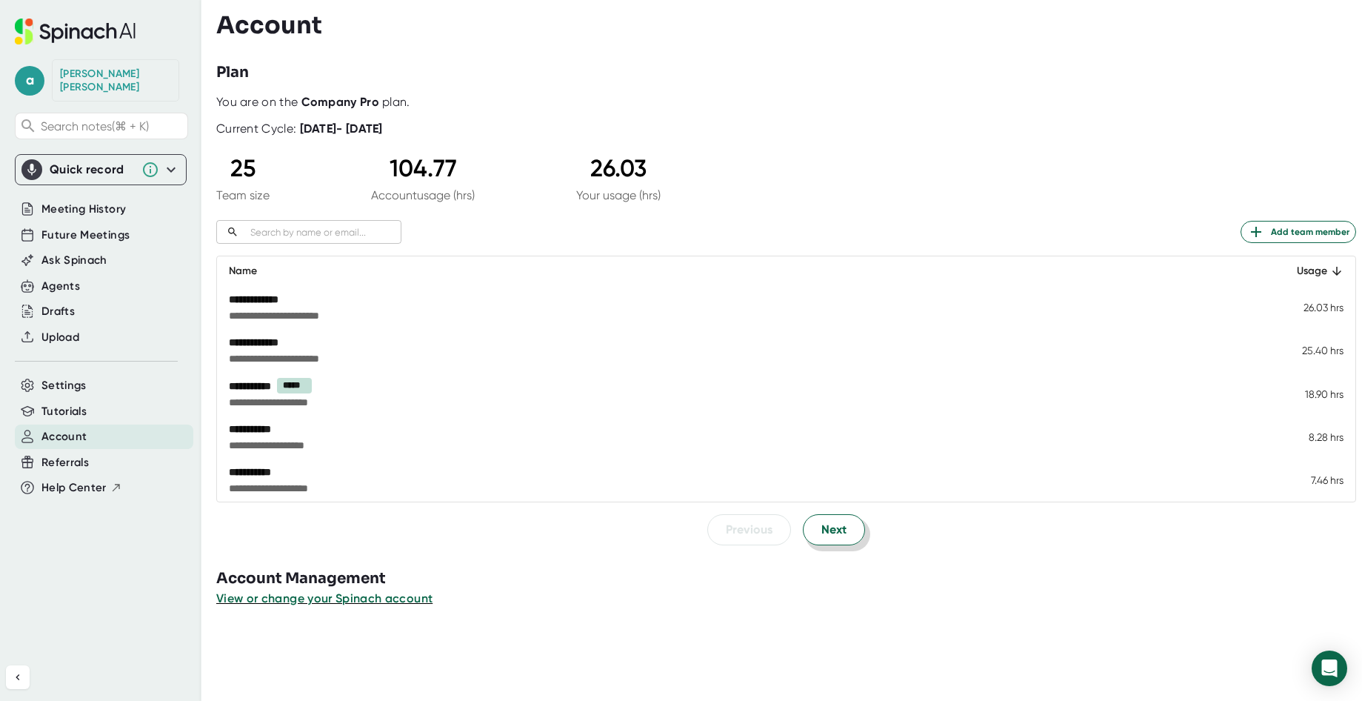
click at [833, 524] on span "Next" at bounding box center [834, 530] width 25 height 18
click at [822, 524] on span "Next" at bounding box center [834, 529] width 25 height 18
click at [745, 524] on span "Previous" at bounding box center [749, 529] width 47 height 18
click at [841, 526] on span "Next" at bounding box center [834, 530] width 25 height 18
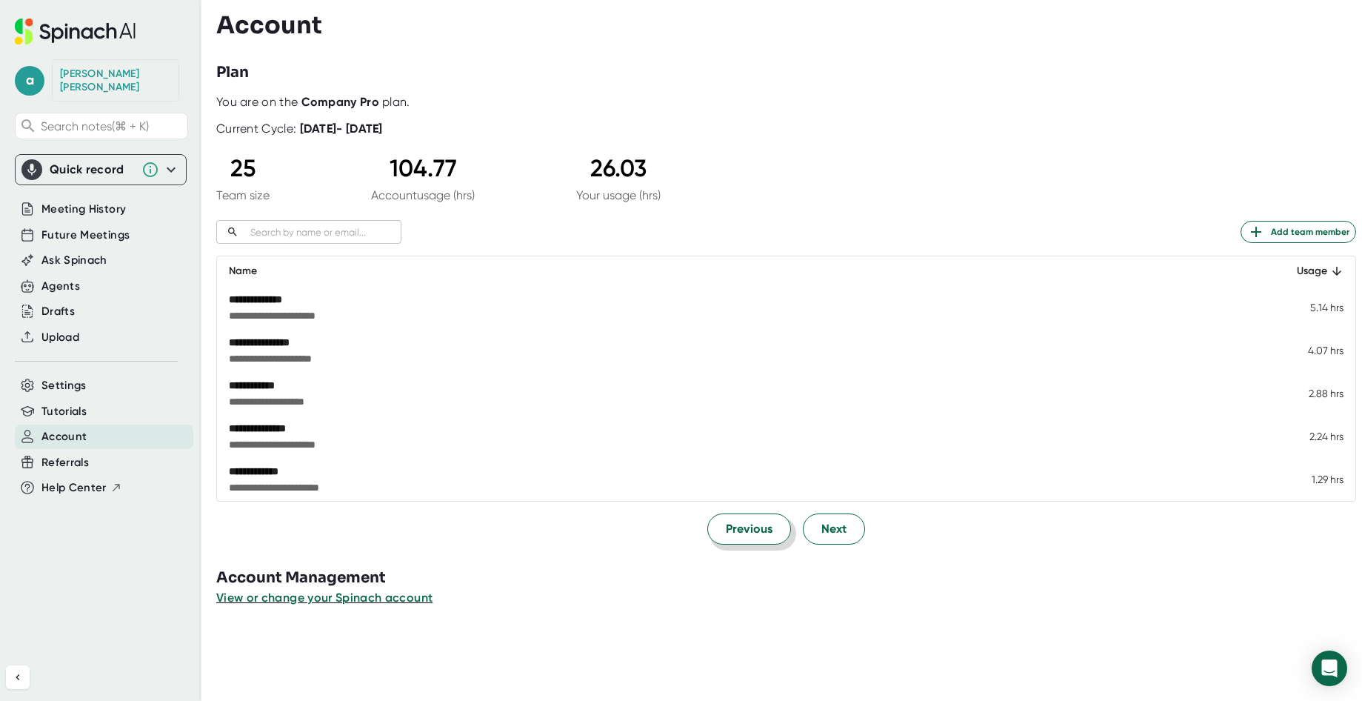
click at [761, 528] on span "Previous" at bounding box center [749, 529] width 47 height 18
click at [230, 606] on button "View or change your Spinach account" at bounding box center [324, 599] width 216 height 18
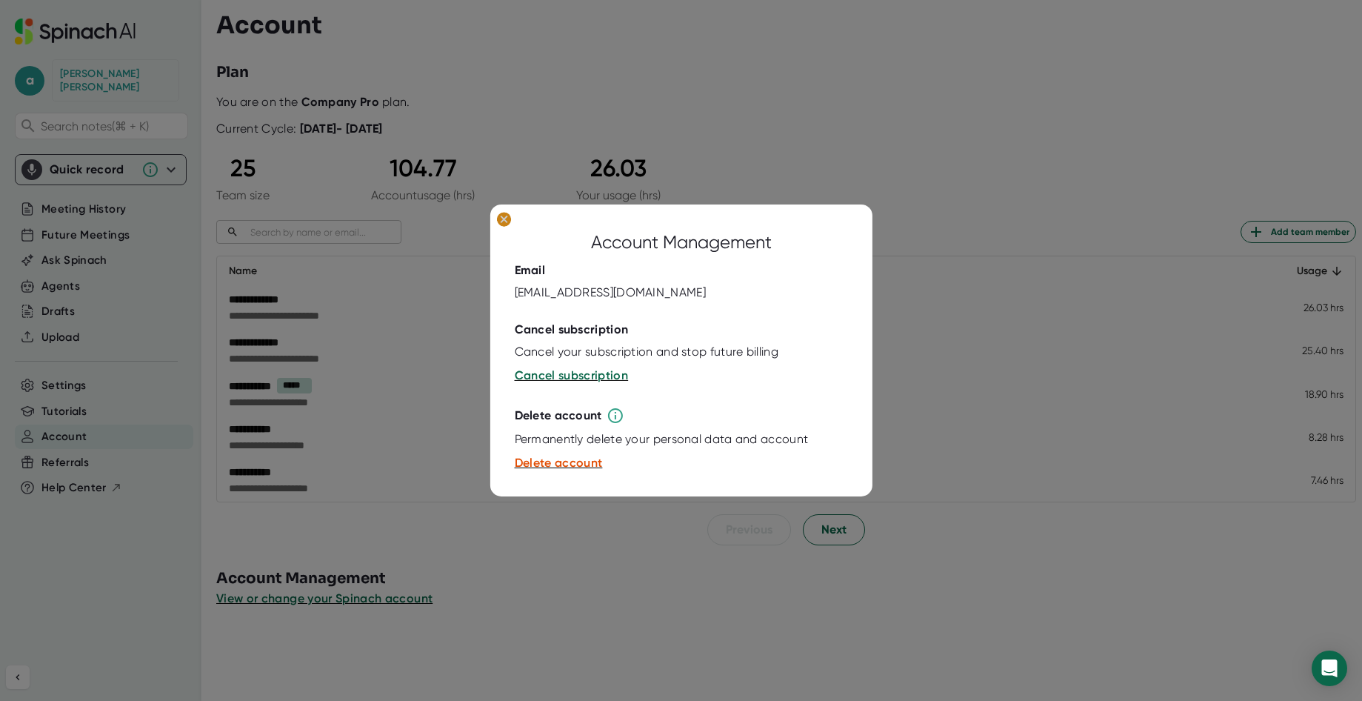
click at [504, 217] on icon at bounding box center [504, 219] width 7 height 7
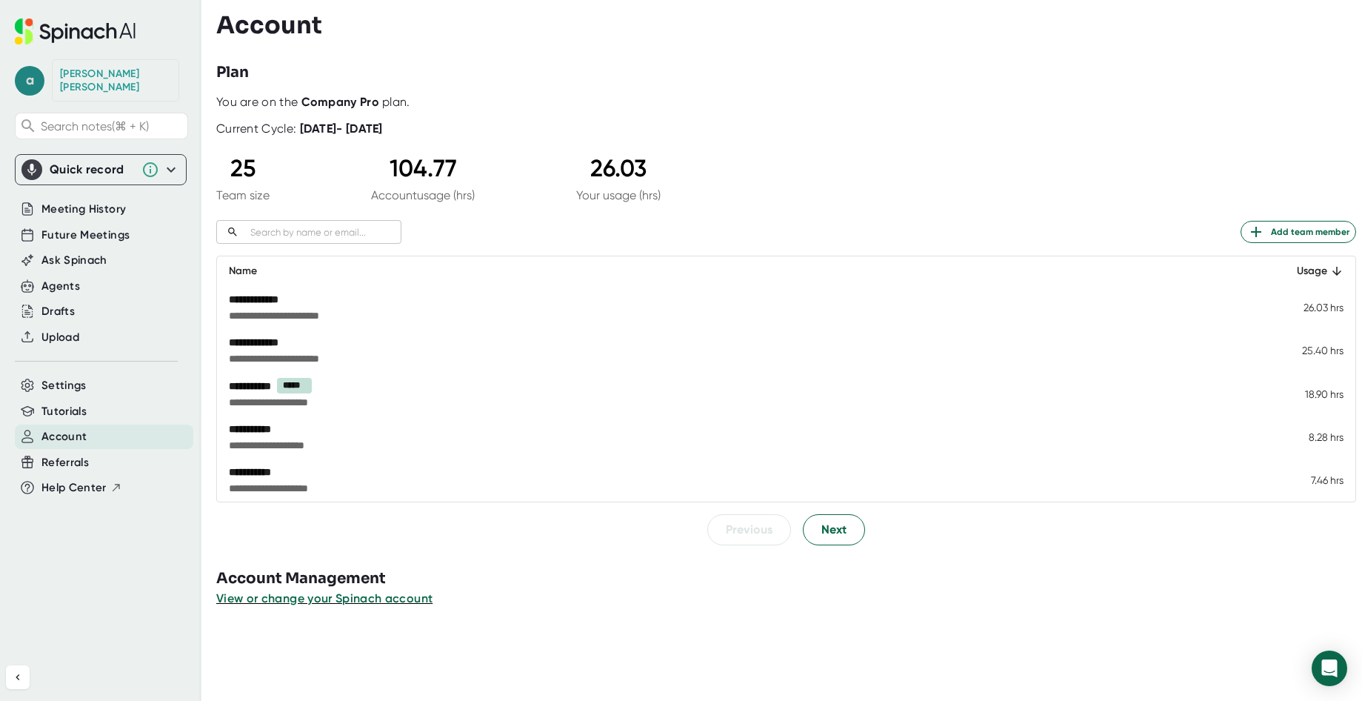
click at [15, 74] on span "a" at bounding box center [30, 81] width 30 height 30
click at [64, 100] on span "[EMAIL_ADDRESS][DOMAIN_NAME]" at bounding box center [92, 102] width 141 height 18
click at [60, 131] on button "Edit Profile" at bounding box center [96, 139] width 147 height 25
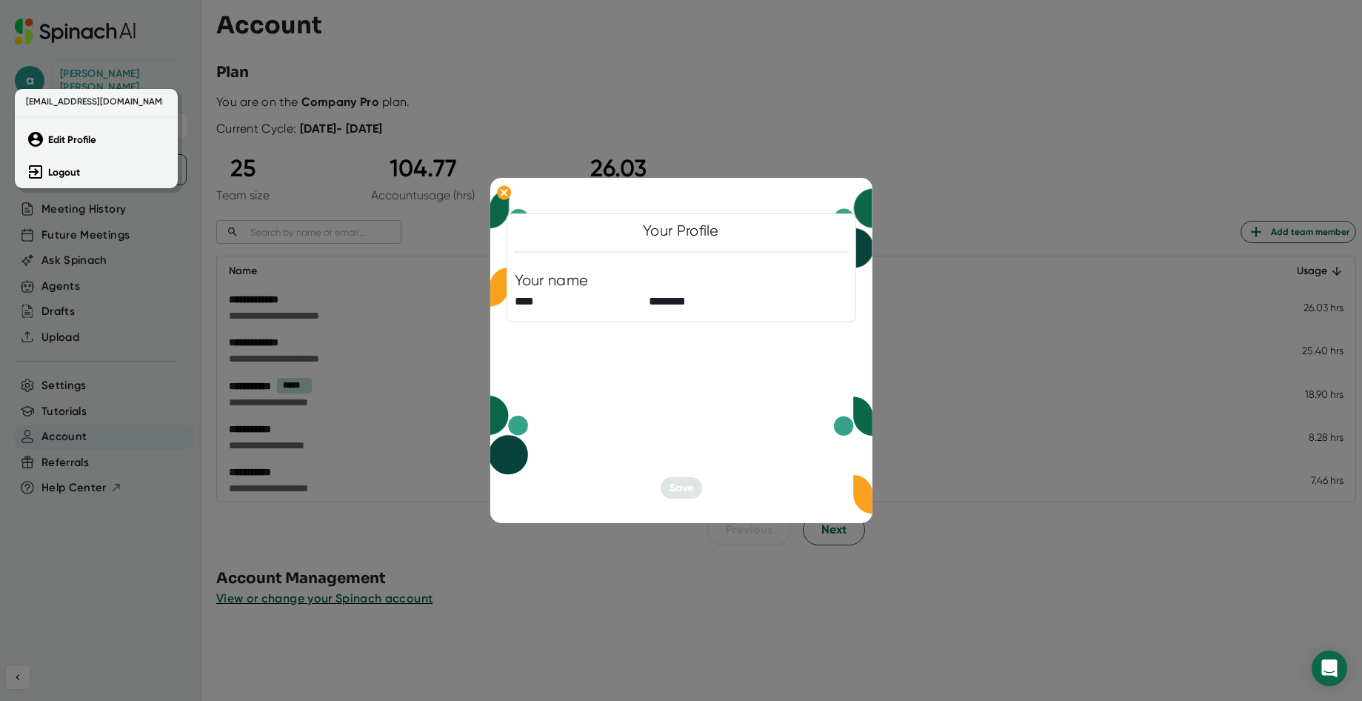
click at [742, 260] on div at bounding box center [681, 350] width 1362 height 701
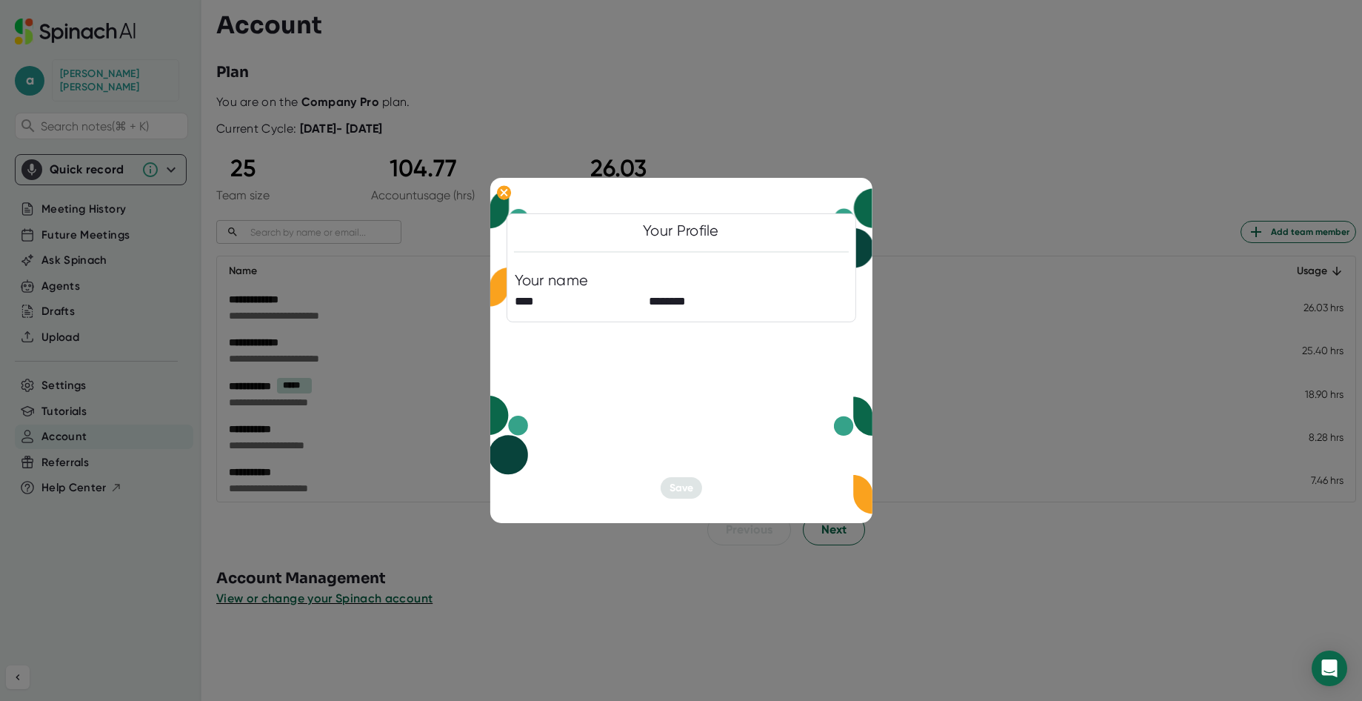
click at [673, 236] on div "Your Profile" at bounding box center [681, 230] width 76 height 19
click at [666, 359] on div "Your Profile Your name **** ******** Save" at bounding box center [681, 350] width 382 height 345
drag, startPoint x: 595, startPoint y: 387, endPoint x: 696, endPoint y: 436, distance: 112.3
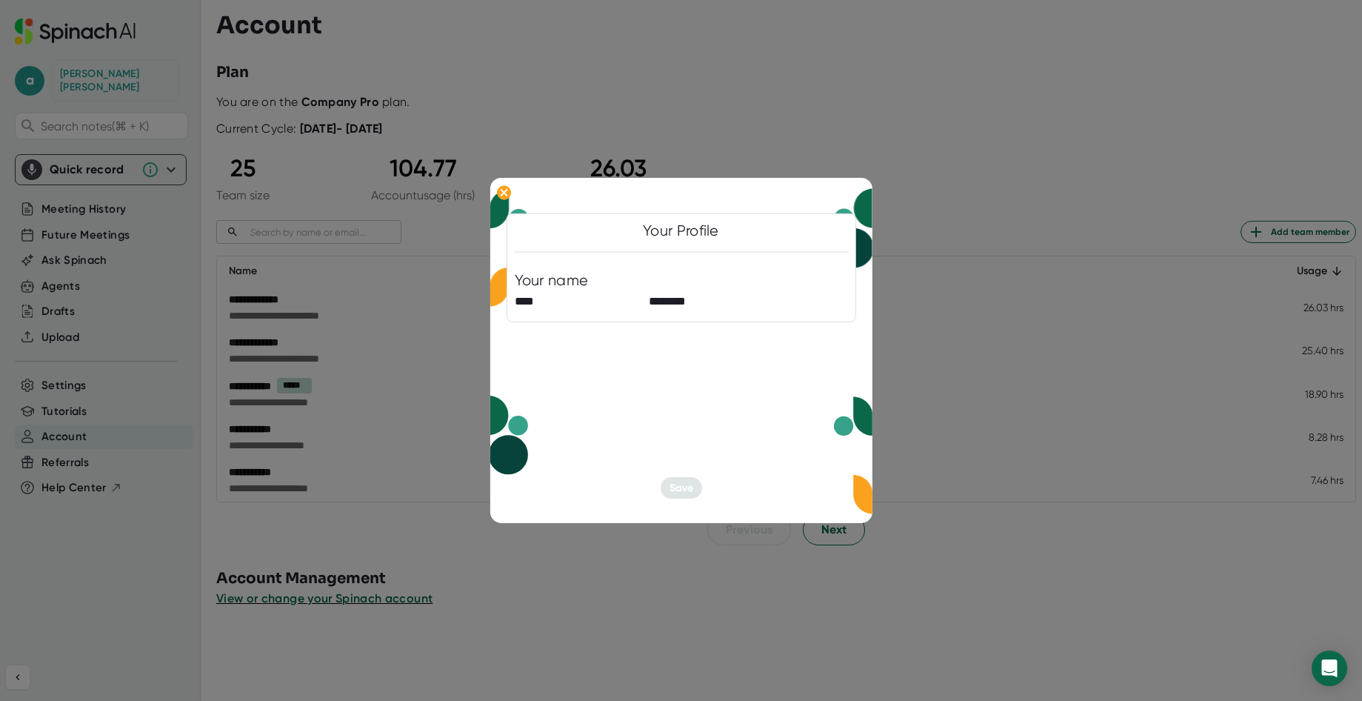
click at [687, 436] on div "Your Profile Your name **** ******** Save" at bounding box center [681, 350] width 382 height 345
click at [507, 199] on icon at bounding box center [503, 192] width 15 height 15
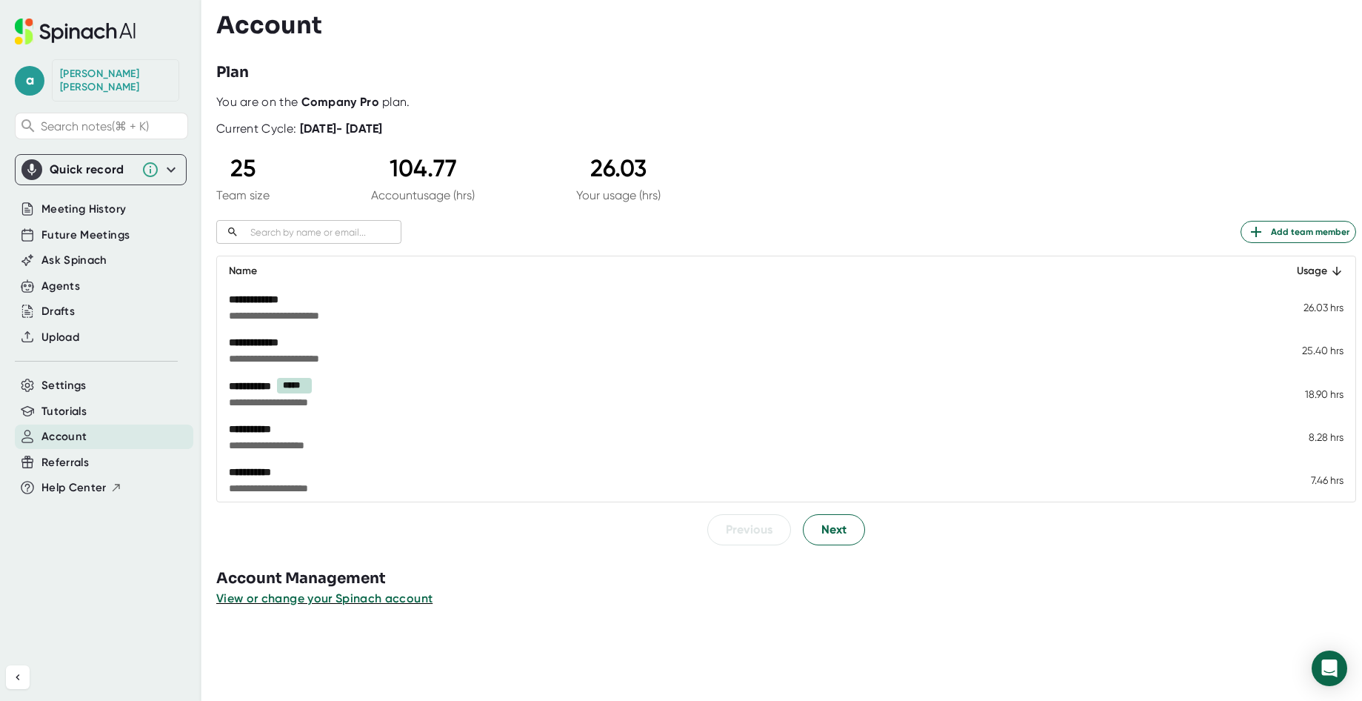
click at [169, 167] on icon at bounding box center [171, 169] width 9 height 5
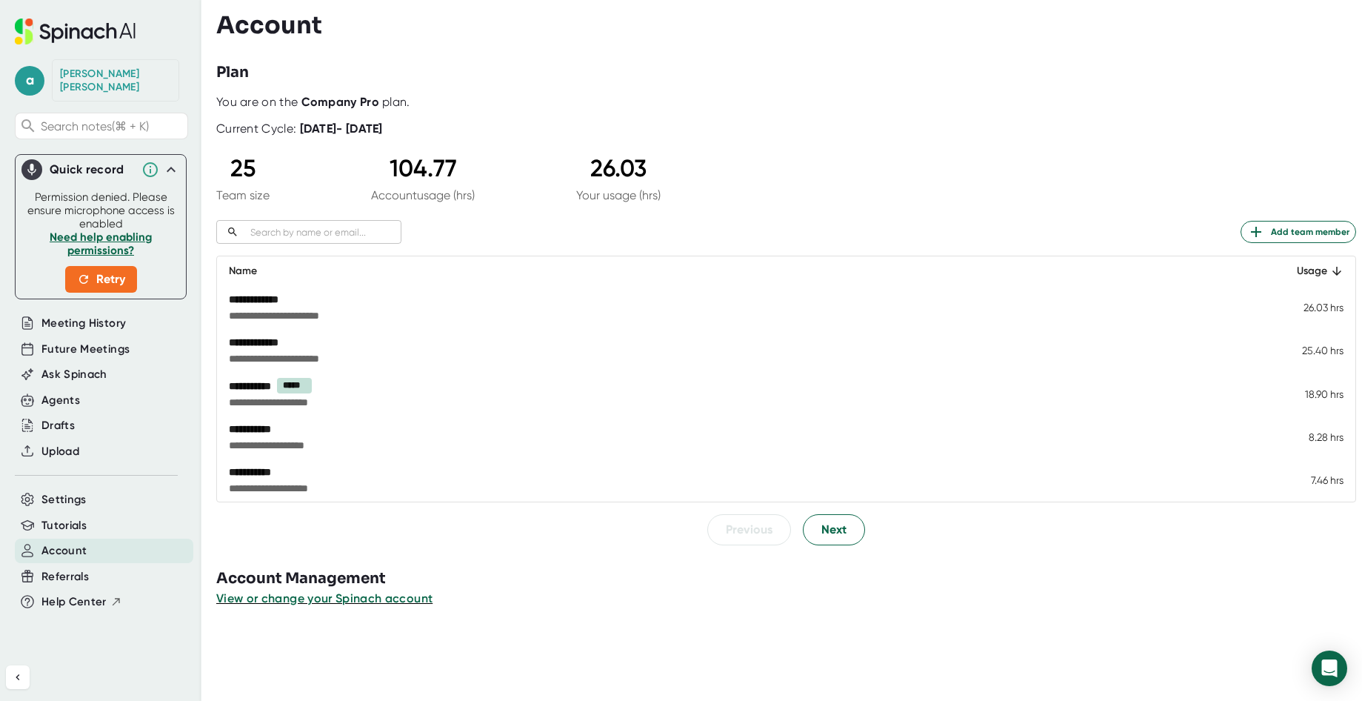
click at [309, 16] on h3 "Account" at bounding box center [269, 25] width 106 height 28
click at [171, 161] on icon at bounding box center [171, 170] width 18 height 18
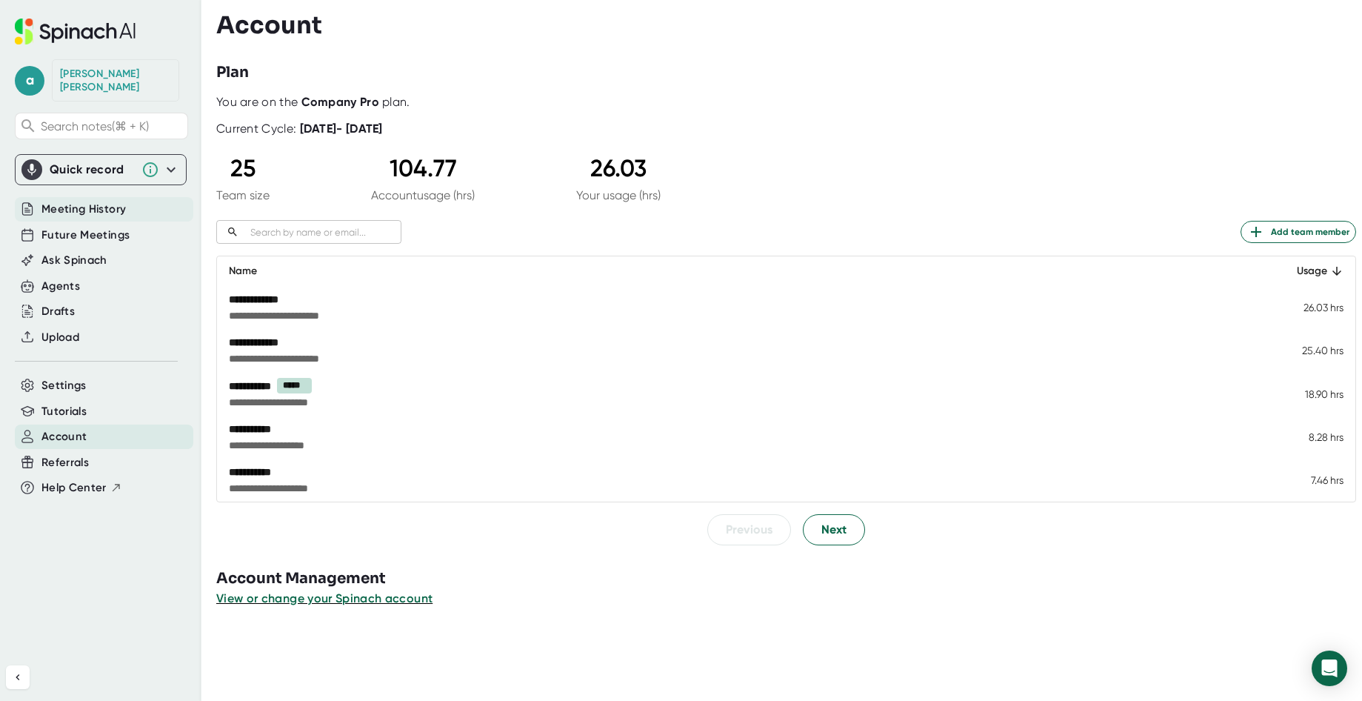
click at [96, 205] on div "Meeting History" at bounding box center [104, 209] width 179 height 24
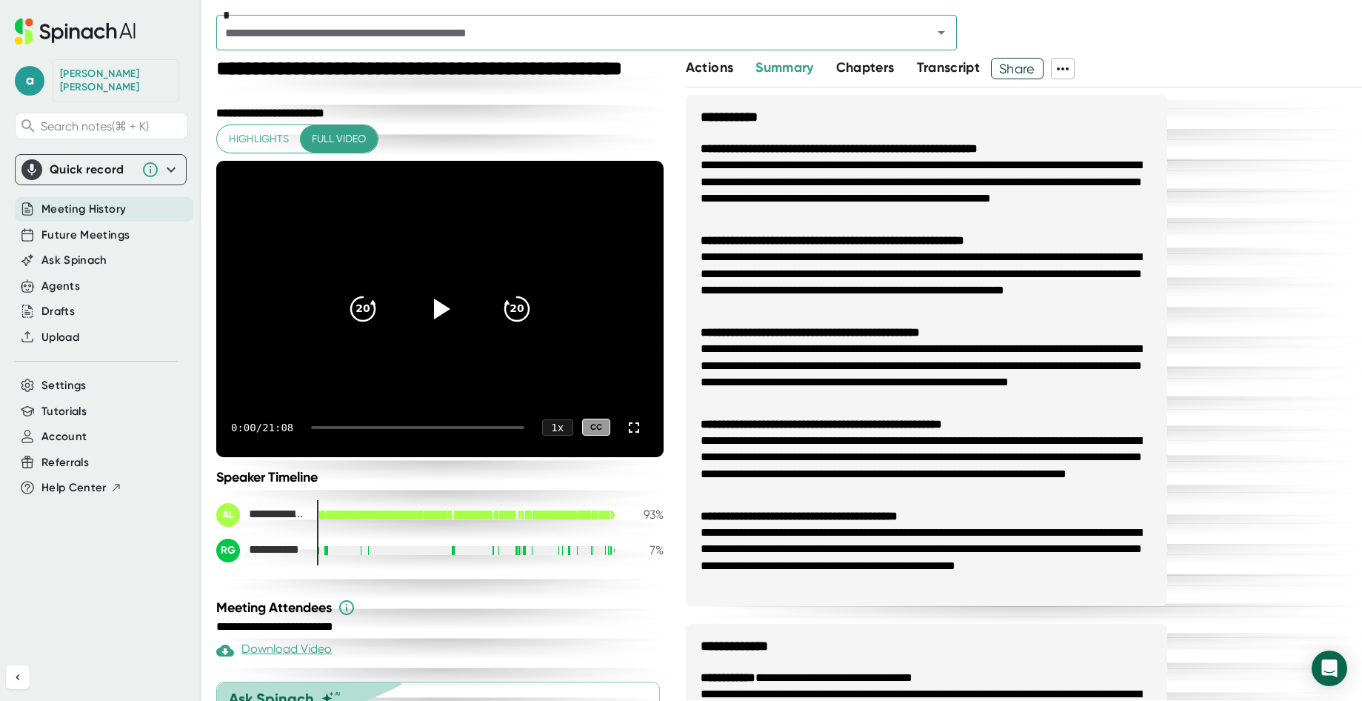
click at [551, 36] on input "text" at bounding box center [565, 32] width 688 height 21
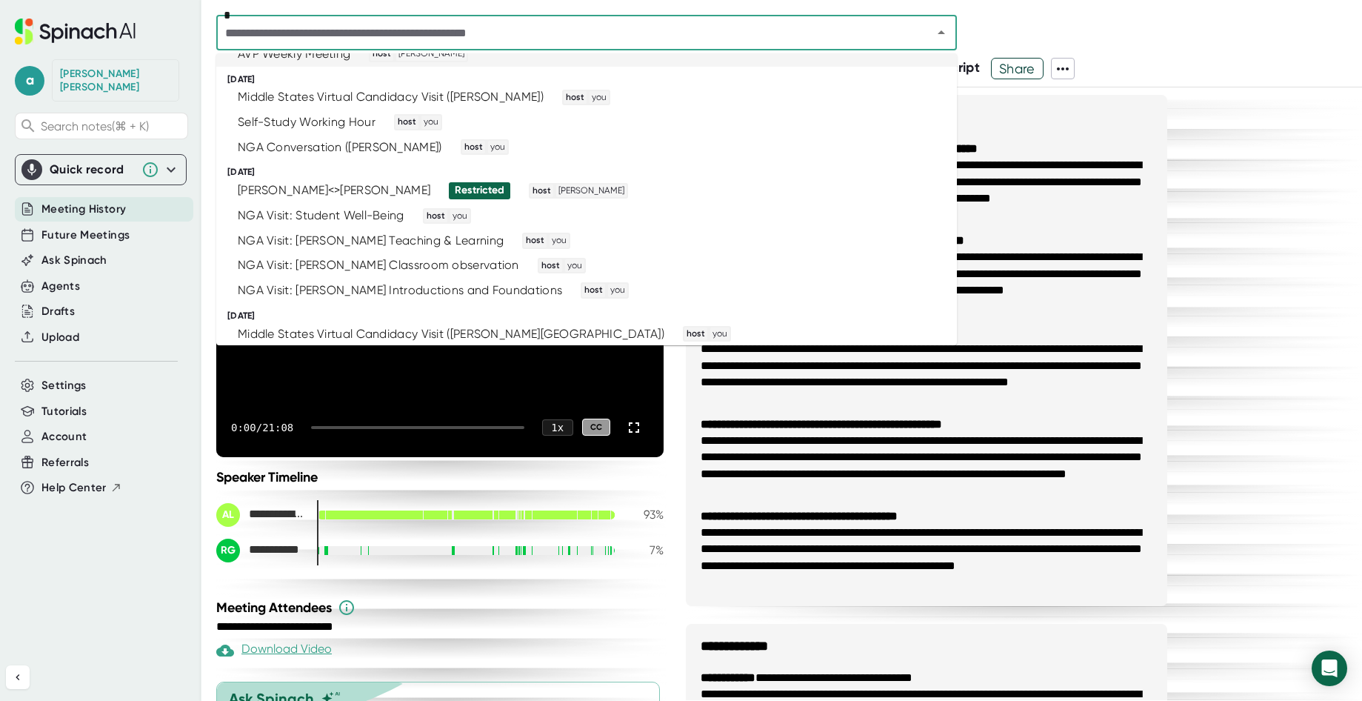
scroll to position [342, 0]
click at [501, 97] on div "Middle States Virtual Candidacy Visit ([PERSON_NAME])" at bounding box center [391, 95] width 306 height 15
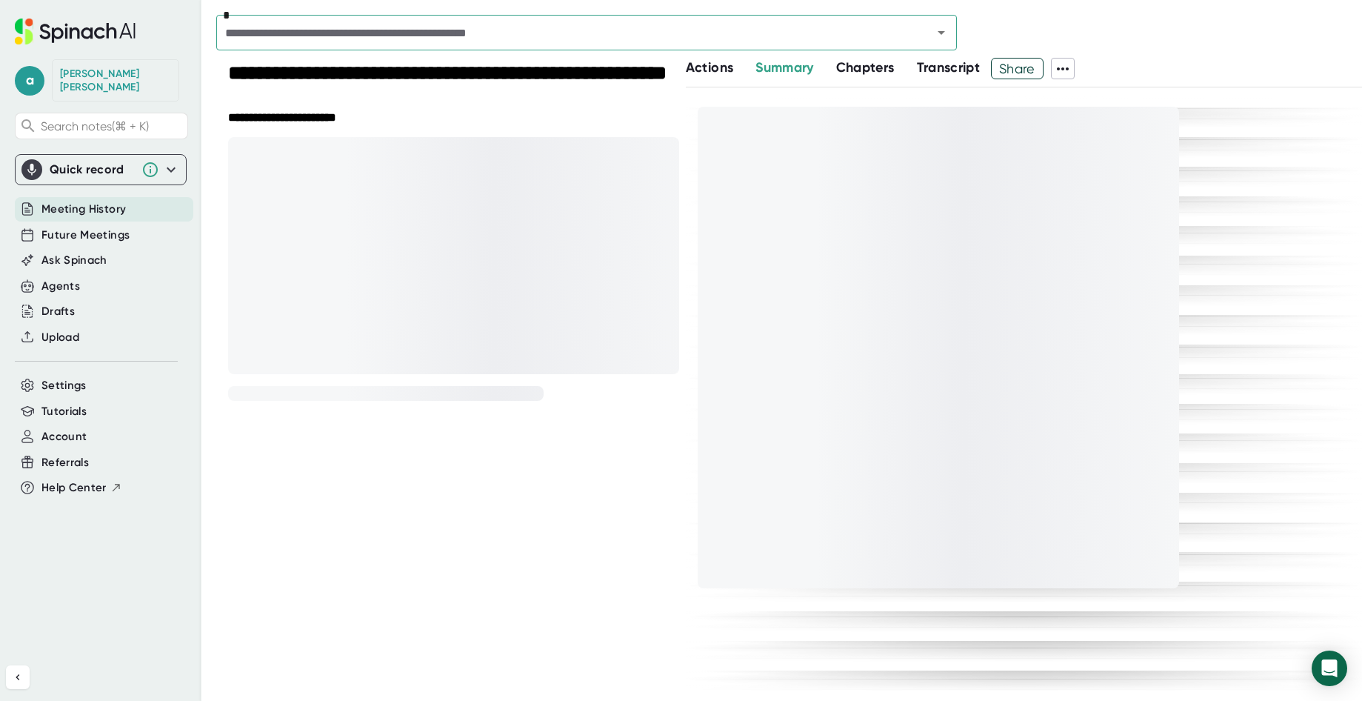
click at [1074, 68] on span at bounding box center [1063, 68] width 22 height 19
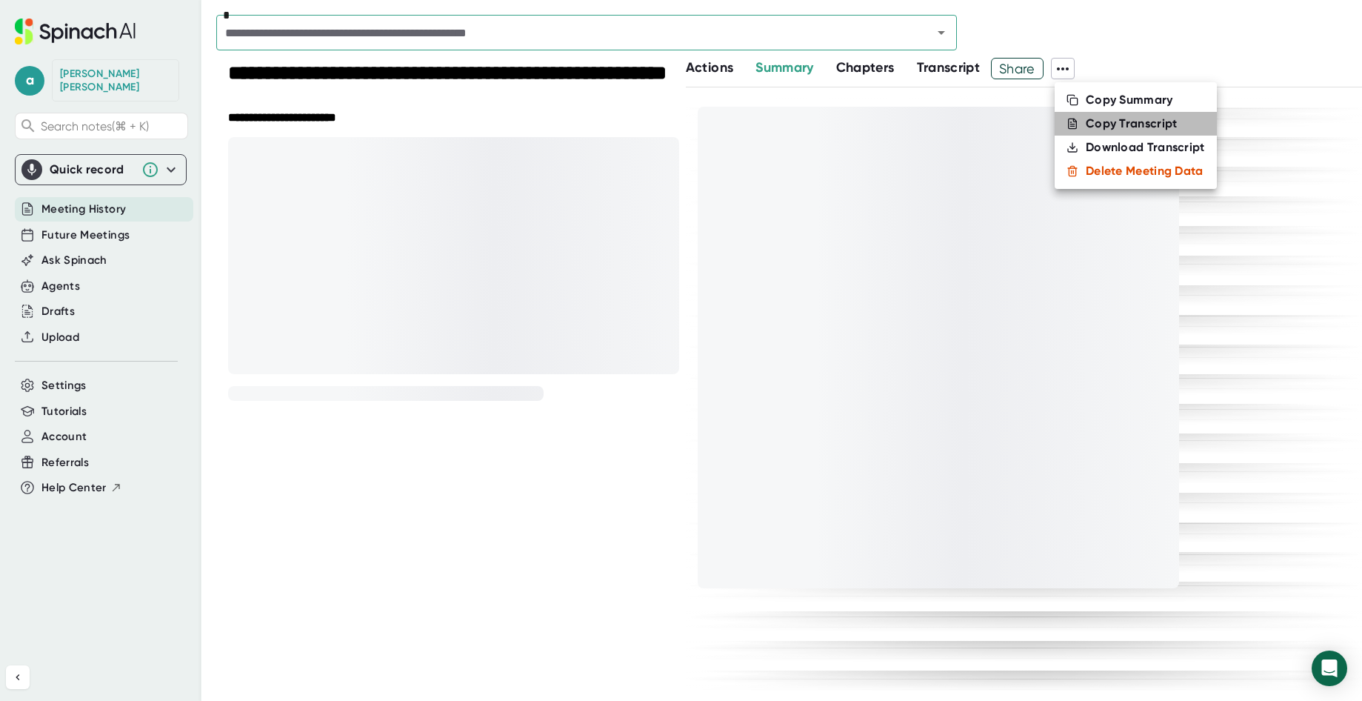
click at [1080, 123] on li "Copy Transcript" at bounding box center [1136, 124] width 162 height 24
